Goal: Task Accomplishment & Management: Check status

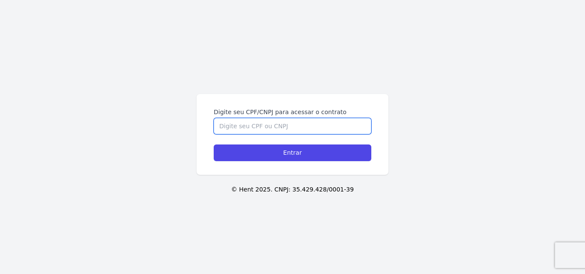
click at [292, 127] on input "Digite seu CPF/CNPJ para acessar o contrato" at bounding box center [293, 126] width 158 height 16
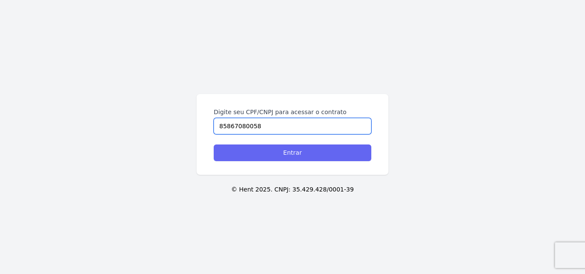
type input "85867080058"
click at [299, 160] on input "Entrar" at bounding box center [293, 153] width 158 height 17
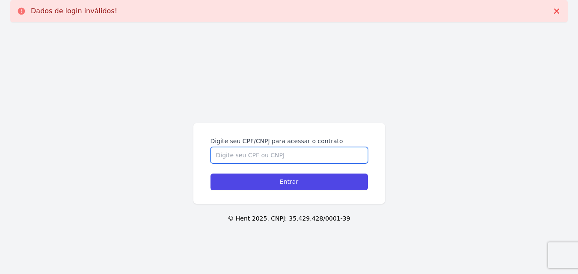
drag, startPoint x: 268, startPoint y: 149, endPoint x: 268, endPoint y: 156, distance: 6.8
click at [268, 149] on input "Digite seu CPF/CNPJ para acessar o contrato" at bounding box center [290, 155] width 158 height 16
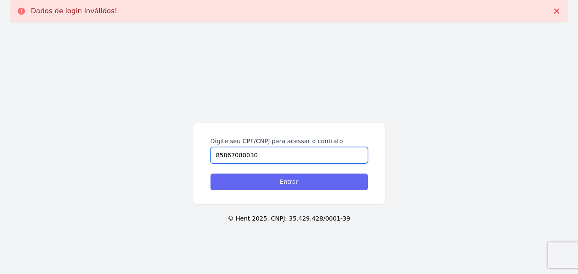
type input "85867080030"
click at [307, 182] on input "Entrar" at bounding box center [290, 182] width 158 height 17
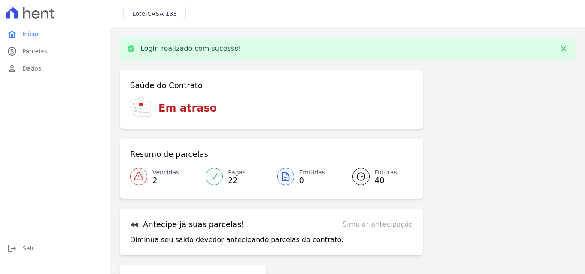
click at [155, 172] on span "Vencidas" at bounding box center [165, 172] width 27 height 9
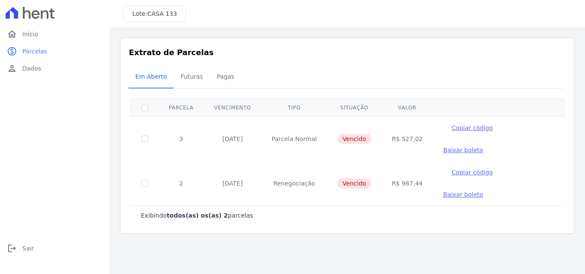
click at [483, 147] on span "Baixar boleto" at bounding box center [463, 150] width 40 height 7
click at [33, 20] on div at bounding box center [54, 13] width 103 height 26
click at [35, 12] on icon at bounding box center [30, 13] width 49 height 12
click at [30, 36] on span "Início" at bounding box center [30, 34] width 16 height 9
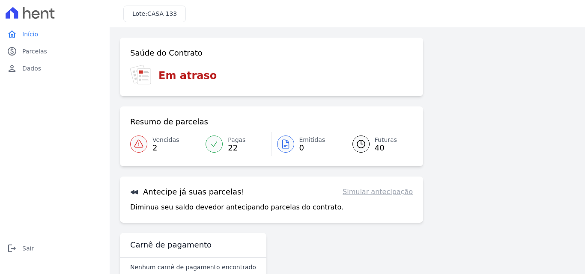
click at [136, 142] on icon at bounding box center [139, 144] width 10 height 10
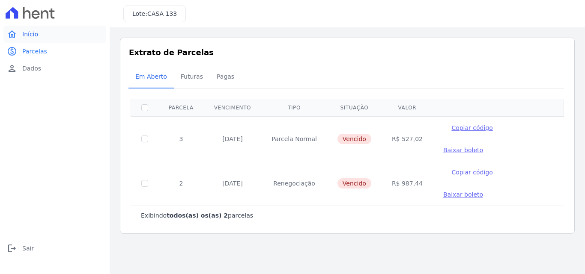
click at [28, 33] on span "Início" at bounding box center [30, 34] width 16 height 9
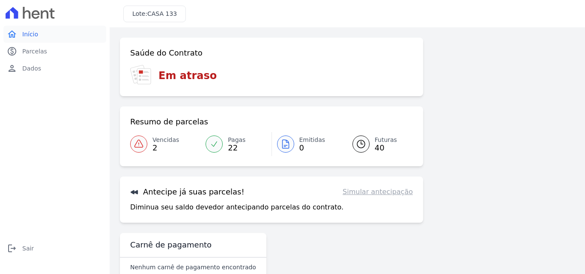
click at [31, 36] on span "Início" at bounding box center [30, 34] width 16 height 9
click at [29, 248] on span "Sair" at bounding box center [28, 248] width 12 height 9
